Goal: Use online tool/utility: Utilize a website feature to perform a specific function

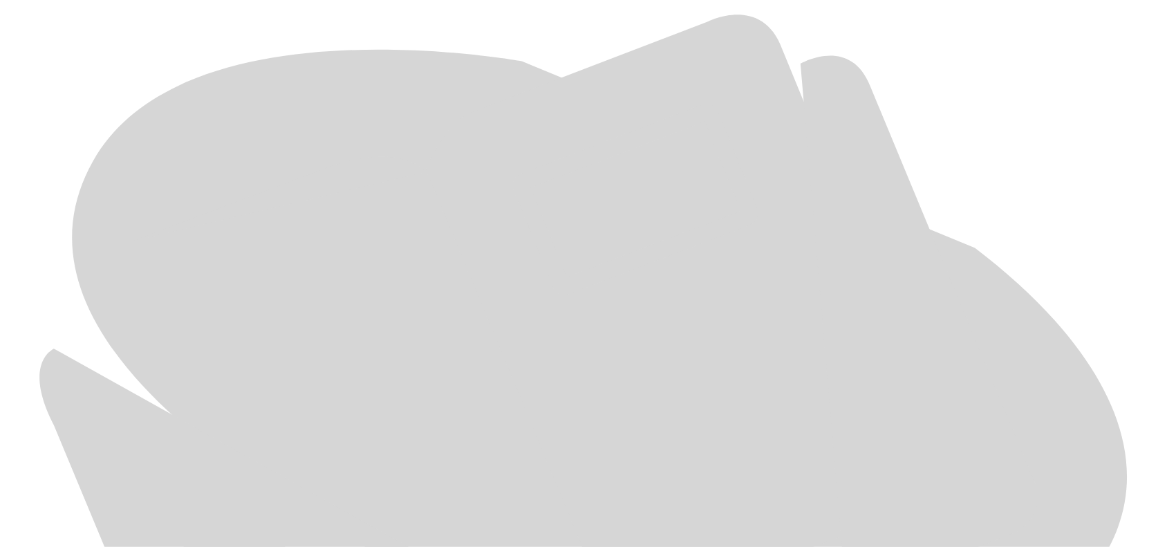
scroll to position [653, 0]
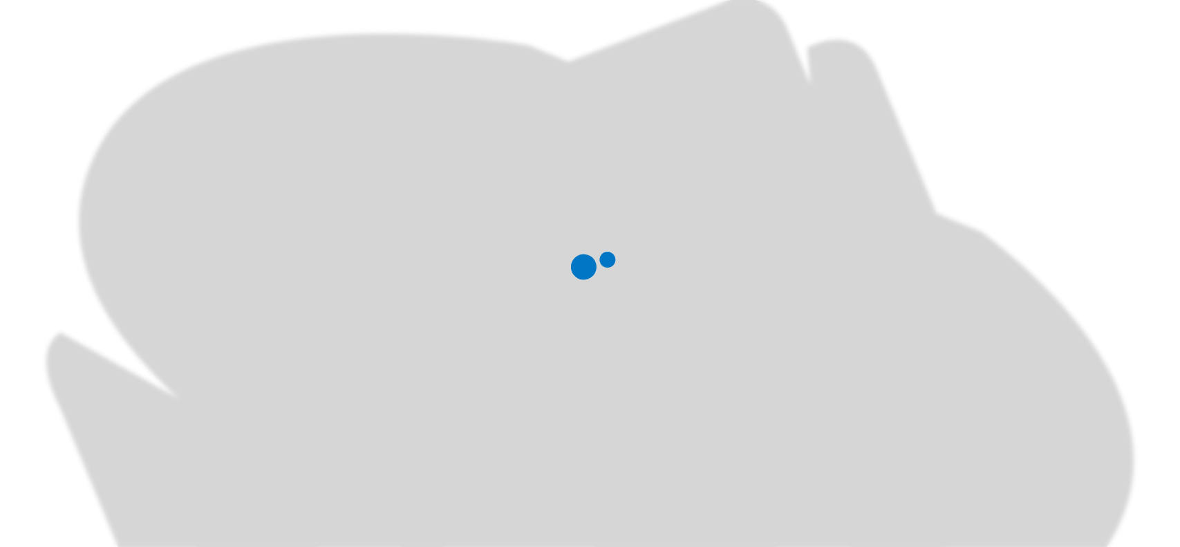
scroll to position [0, 0]
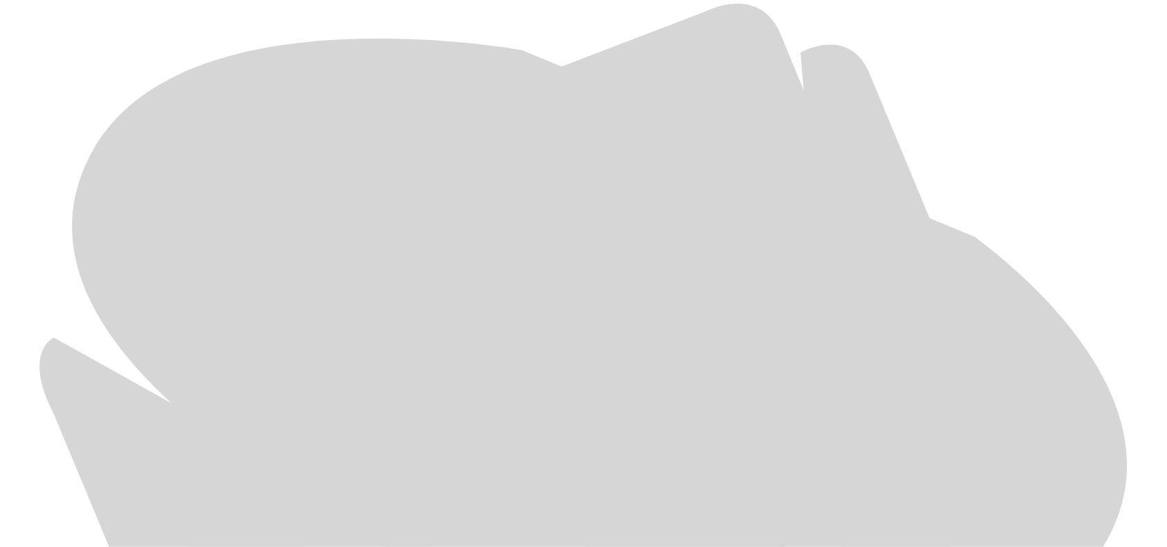
scroll to position [653, 0]
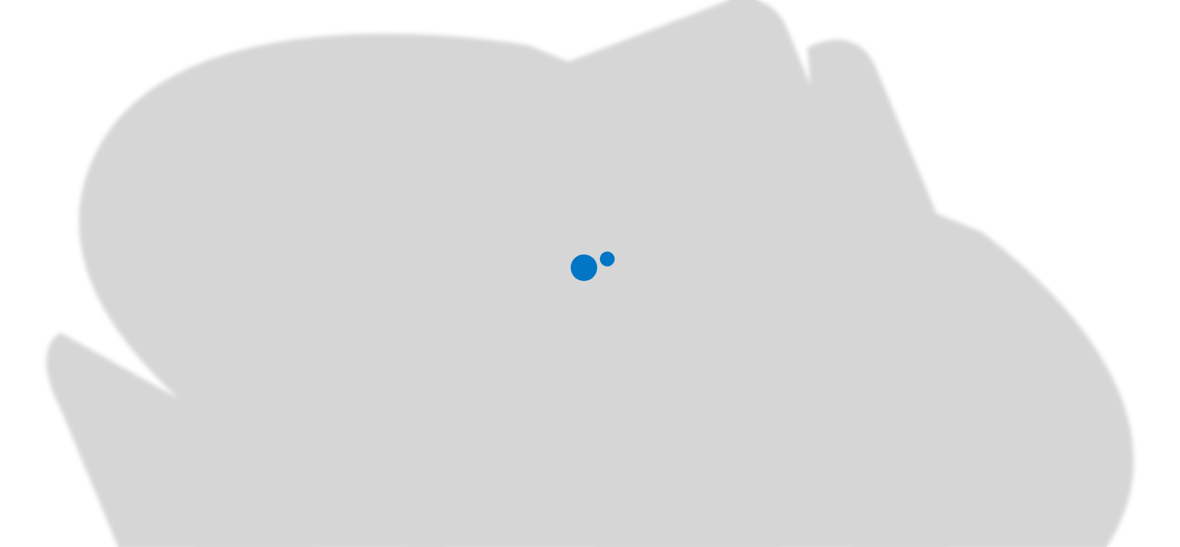
scroll to position [0, 0]
